Goal: Information Seeking & Learning: Learn about a topic

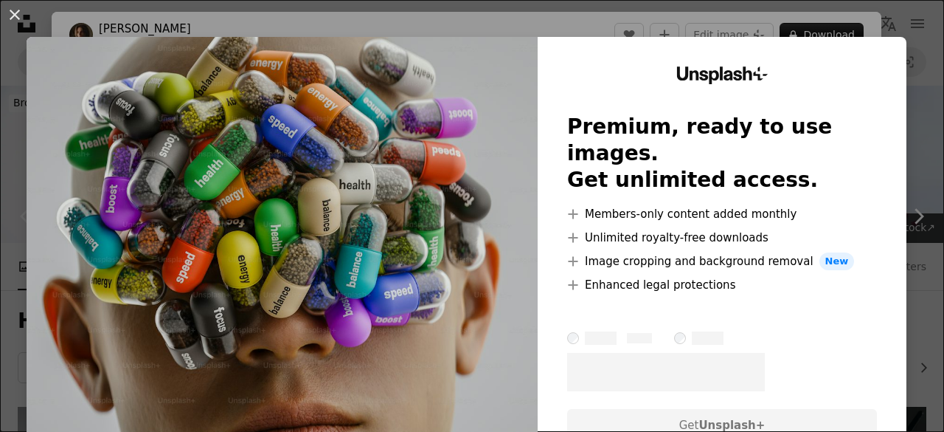
scroll to position [369, 0]
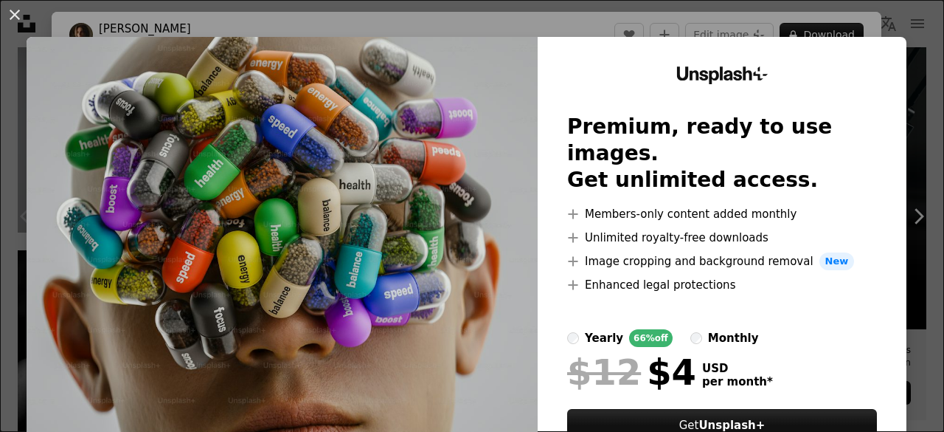
click at [459, 142] on img at bounding box center [282, 271] width 511 height 469
click at [22, 14] on button "An X shape" at bounding box center [15, 15] width 18 height 18
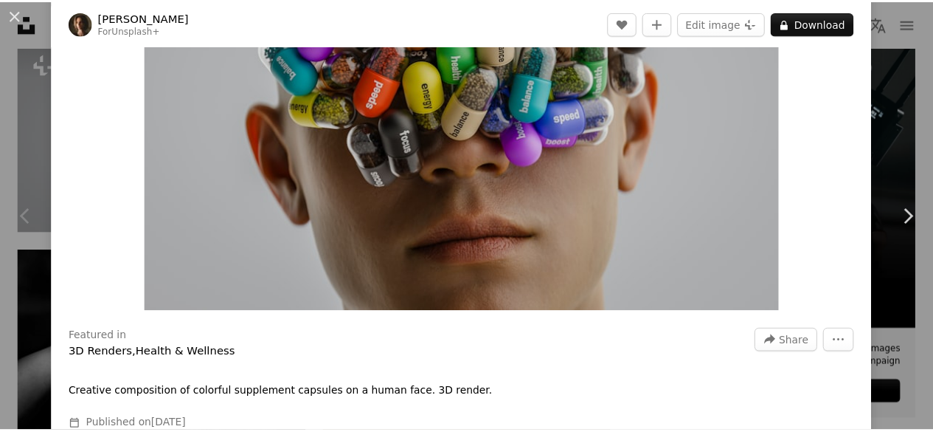
scroll to position [148, 0]
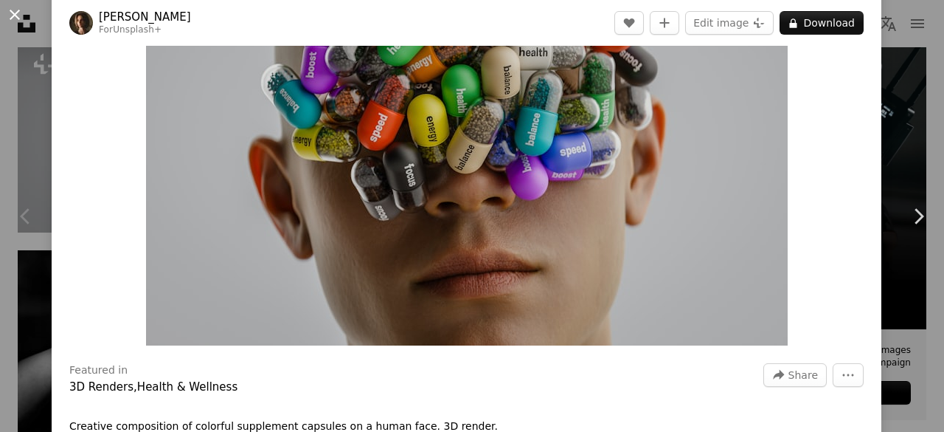
click at [11, 10] on button "An X shape" at bounding box center [15, 15] width 18 height 18
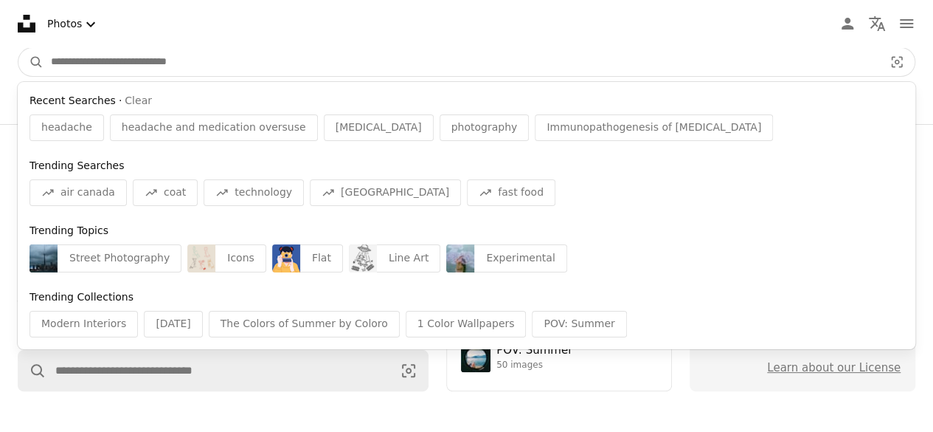
click at [81, 58] on input "Find visuals sitewide" at bounding box center [462, 62] width 836 height 28
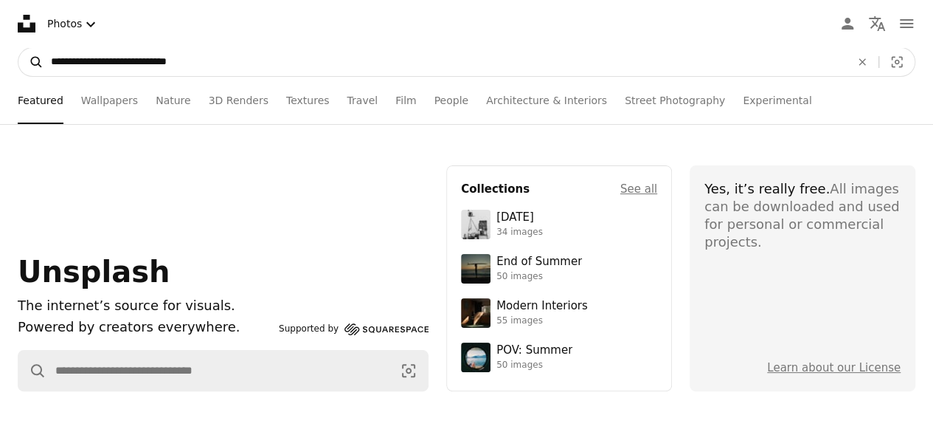
type input "**********"
click at [29, 65] on icon "A magnifying glass" at bounding box center [30, 62] width 25 height 15
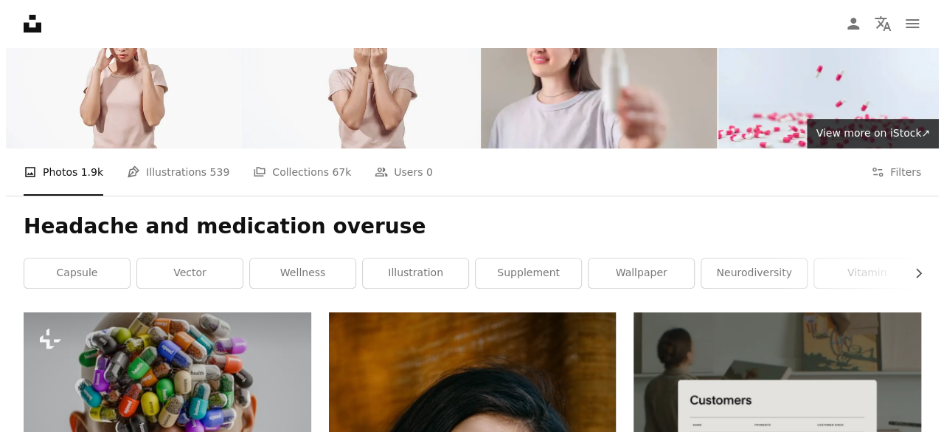
scroll to position [242, 0]
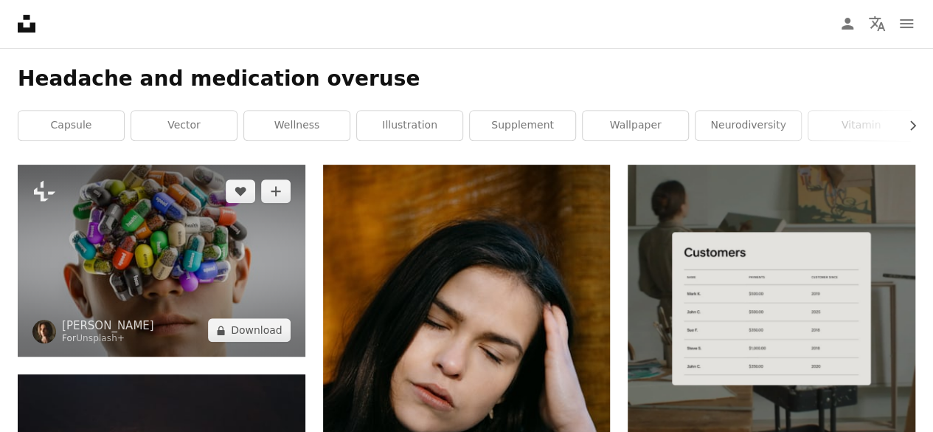
click at [173, 272] on img at bounding box center [162, 261] width 288 height 192
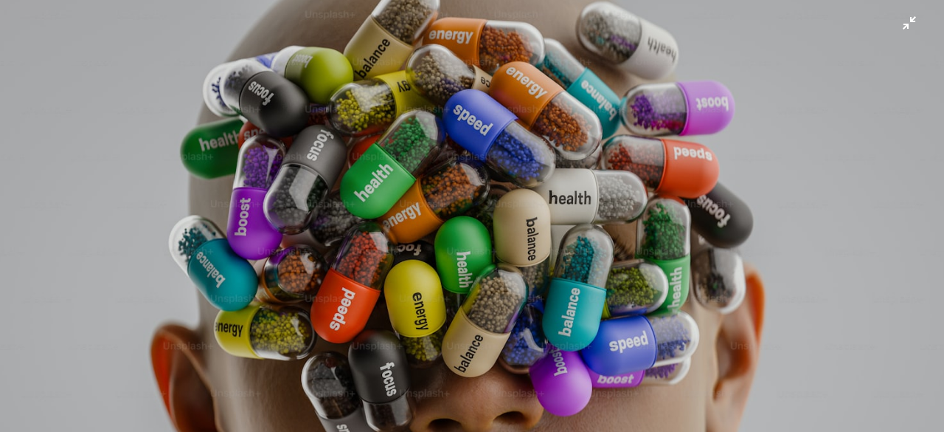
scroll to position [181, 0]
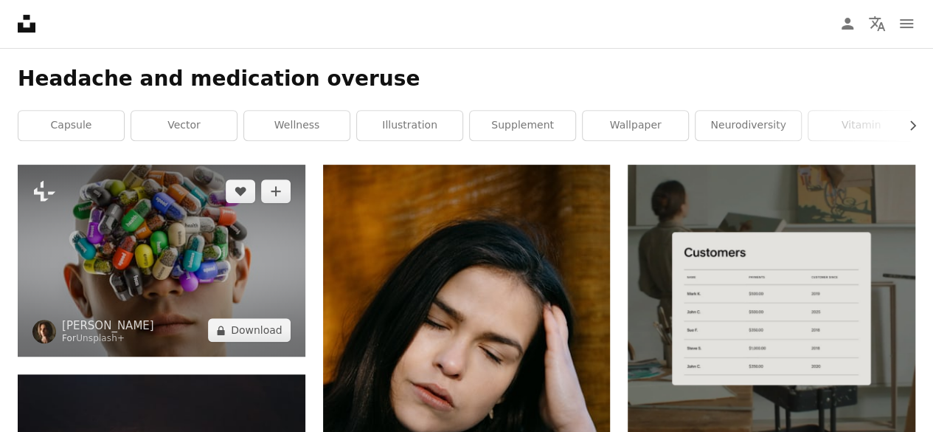
click at [167, 246] on img at bounding box center [162, 261] width 288 height 192
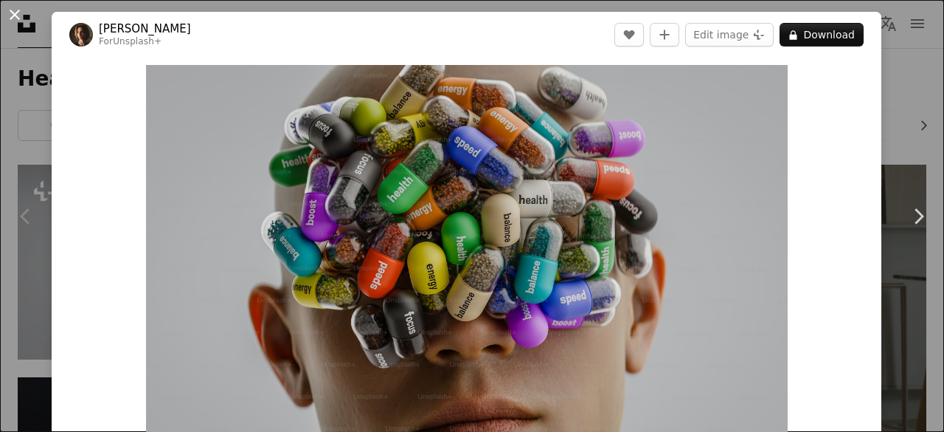
click at [12, 15] on button "An X shape" at bounding box center [15, 15] width 18 height 18
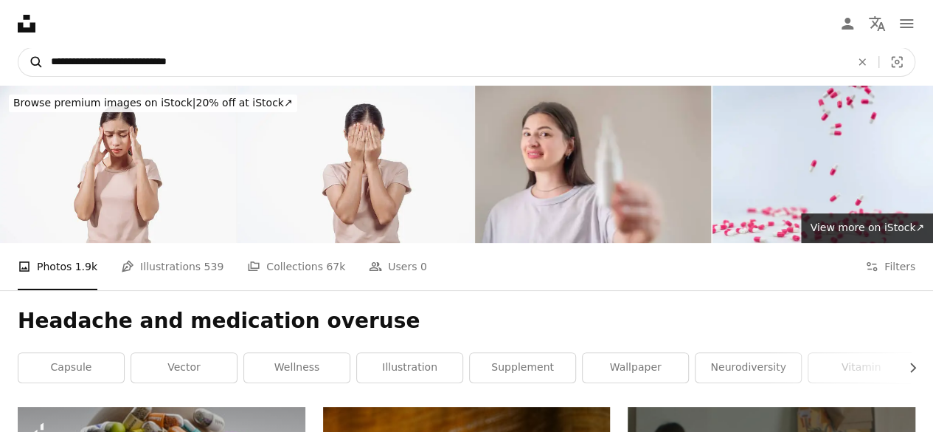
click at [33, 61] on icon "A magnifying glass" at bounding box center [30, 62] width 25 height 15
click at [95, 62] on input "**********" at bounding box center [445, 62] width 803 height 28
type input "********"
click at [32, 61] on icon "A magnifying glass" at bounding box center [30, 62] width 25 height 15
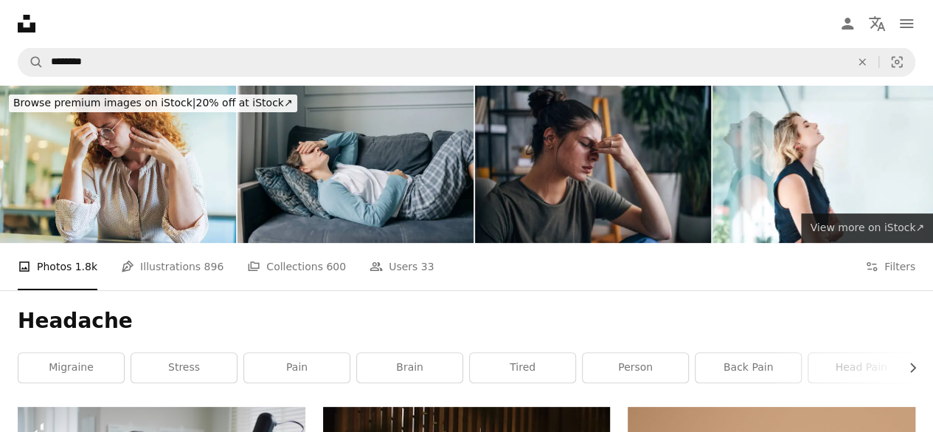
click at [854, 217] on link "View more ↗ View more on iStock ↗" at bounding box center [867, 228] width 132 height 30
